Goal: Find contact information: Find contact information

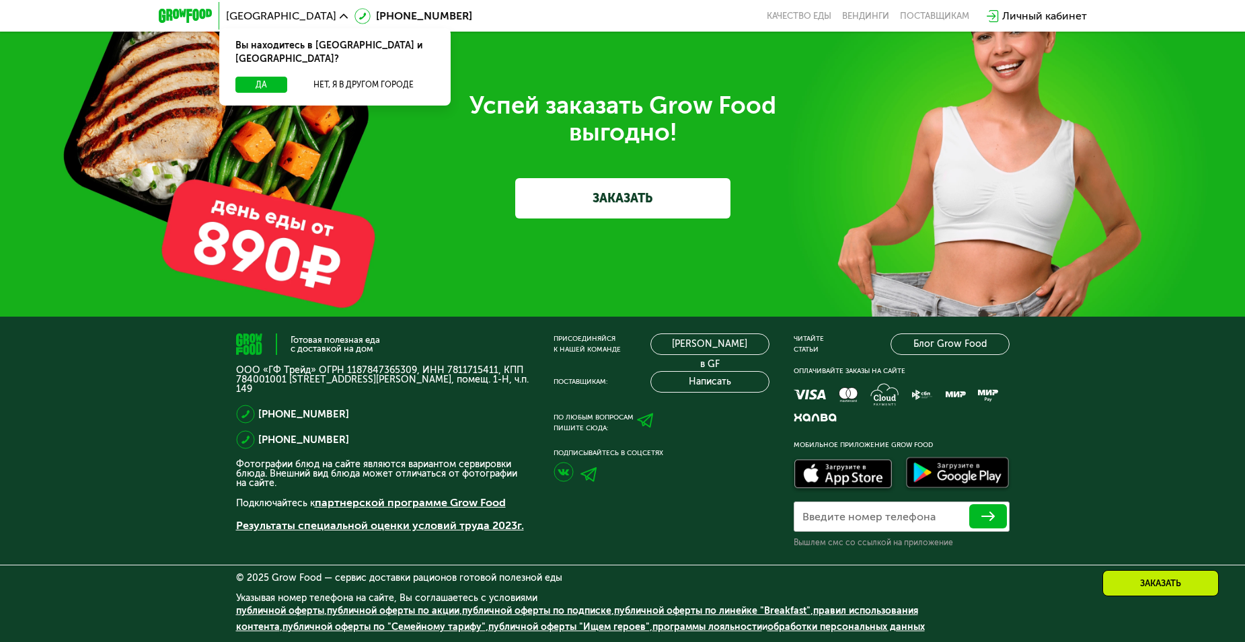
scroll to position [4167, 0]
click at [1153, 588] on div "Заказать" at bounding box center [1160, 583] width 116 height 26
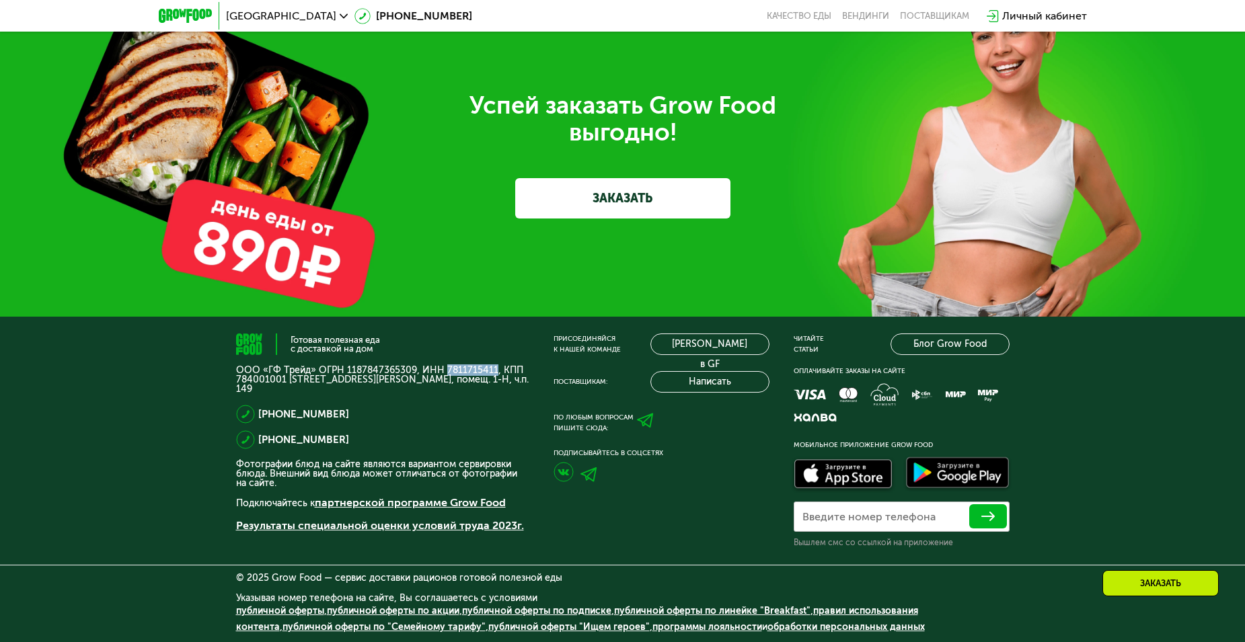
drag, startPoint x: 443, startPoint y: 371, endPoint x: 483, endPoint y: 379, distance: 41.3
click at [489, 370] on p "ООО «ГФ Трейд» ОГРН 1187847365309, ИНН 7811715411, КПП 784001001 [STREET_ADDRES…" at bounding box center [382, 380] width 293 height 28
drag, startPoint x: 486, startPoint y: 420, endPoint x: 494, endPoint y: 392, distance: 29.4
click at [486, 420] on div "[PHONE_NUMBER]" at bounding box center [382, 414] width 293 height 19
drag, startPoint x: 490, startPoint y: 368, endPoint x: 442, endPoint y: 373, distance: 48.7
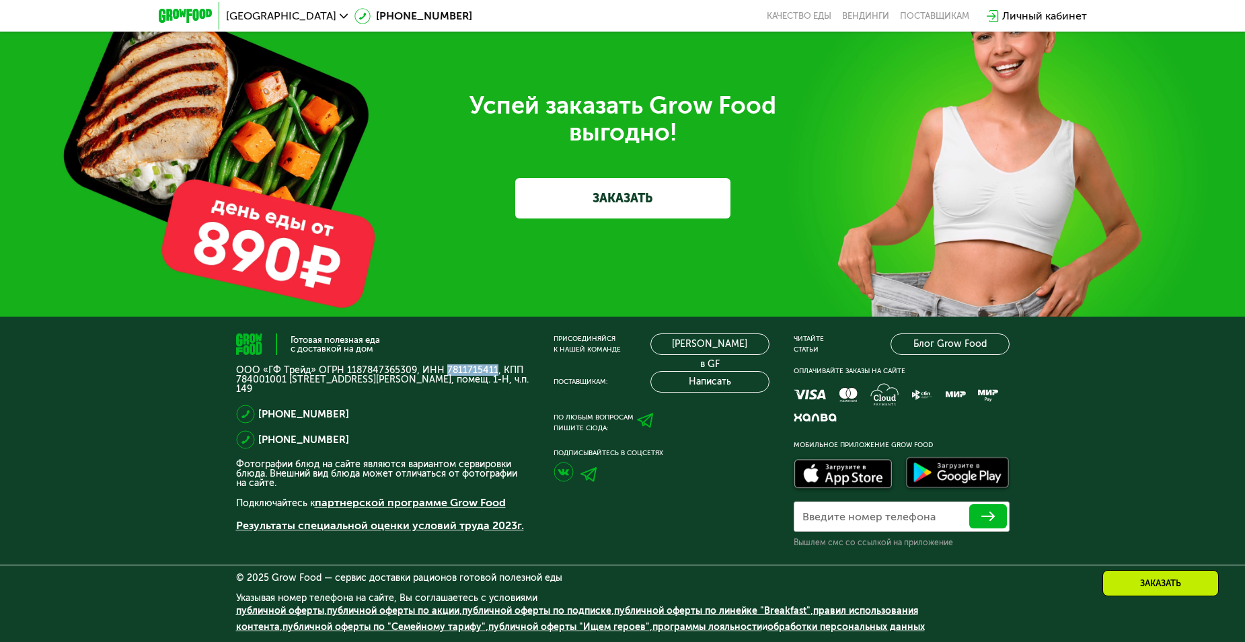
click at [442, 373] on p "ООО «ГФ Трейд» ОГРН 1187847365309, ИНН 7811715411, КПП 784001001 [STREET_ADDRES…" at bounding box center [382, 380] width 293 height 28
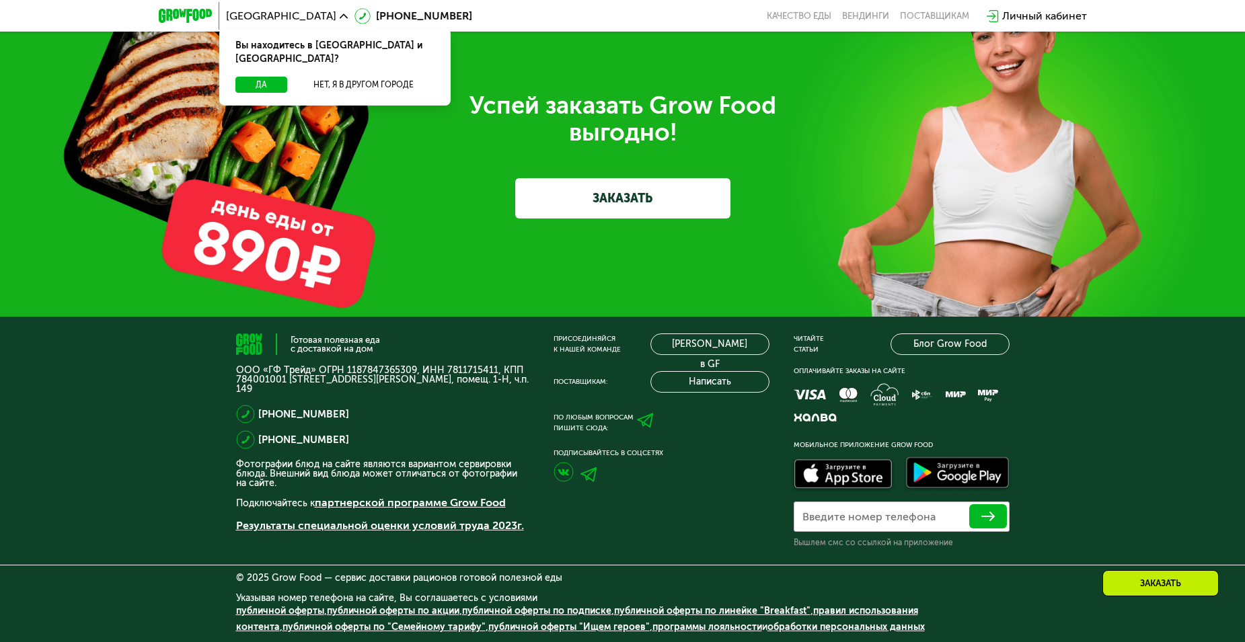
scroll to position [4167, 0]
click at [708, 348] on link "[PERSON_NAME] в GF" at bounding box center [709, 345] width 119 height 22
